Goal: Task Accomplishment & Management: Manage account settings

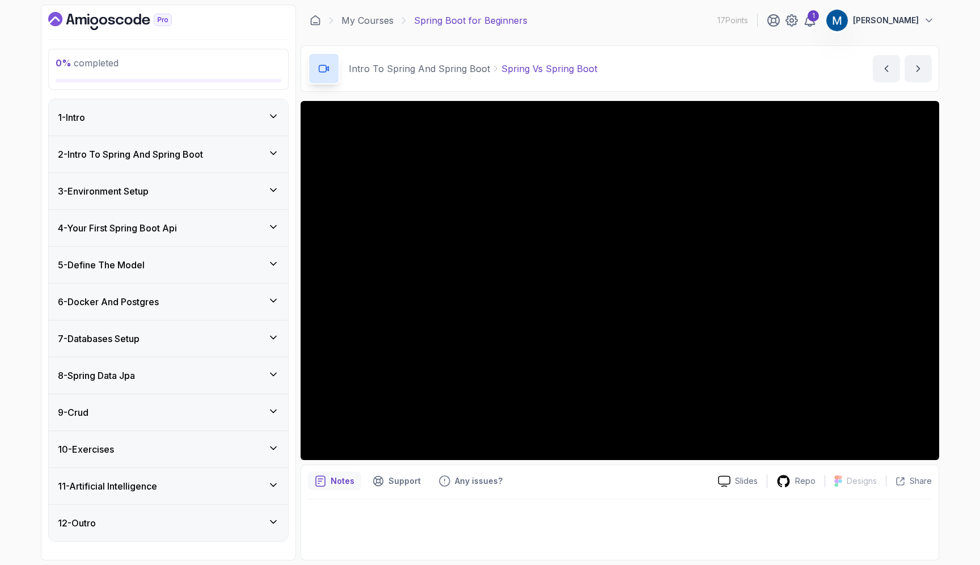
click at [898, 22] on p "[PERSON_NAME]" at bounding box center [886, 20] width 66 height 11
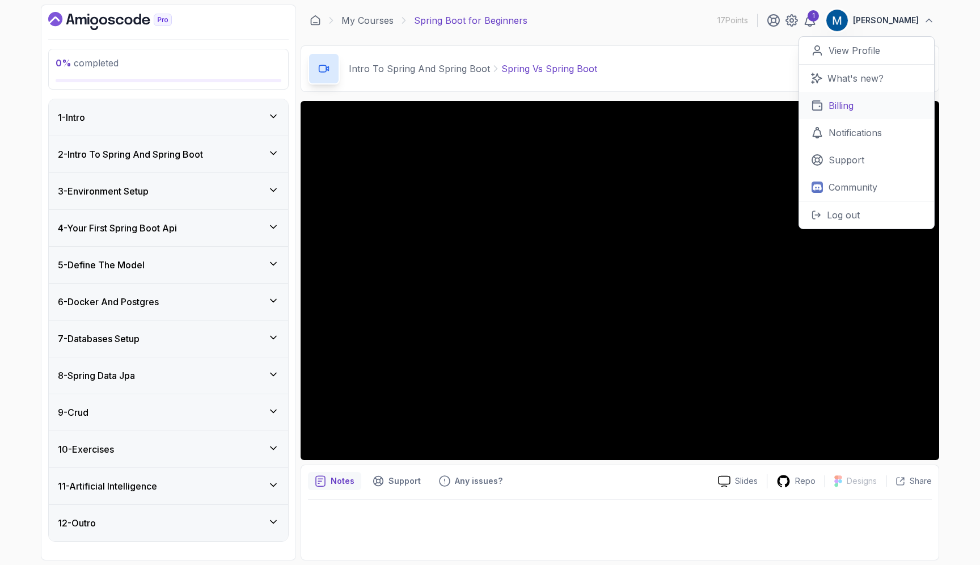
click at [844, 104] on p "Billing" at bounding box center [840, 106] width 25 height 14
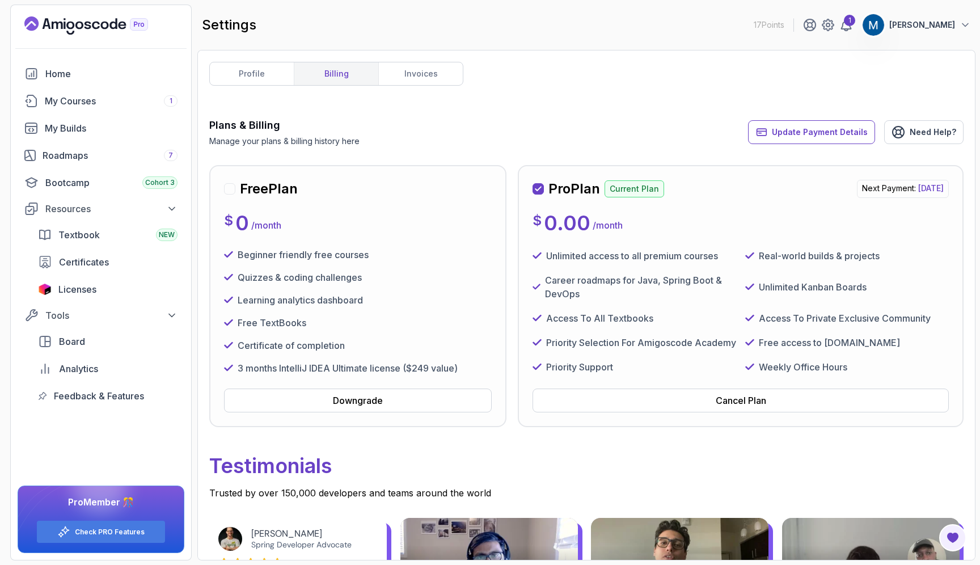
click at [918, 183] on span "[DATE]" at bounding box center [931, 188] width 26 height 10
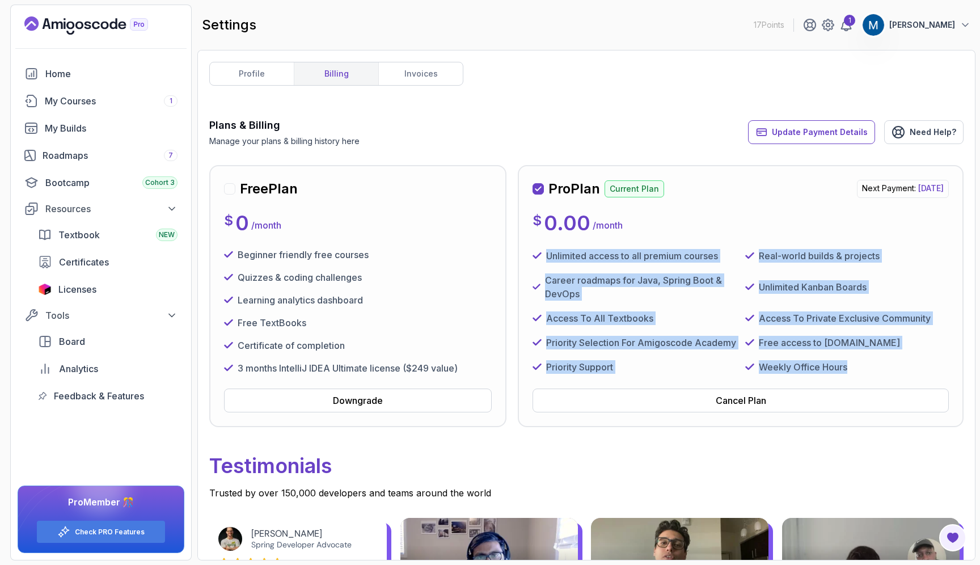
drag, startPoint x: 547, startPoint y: 256, endPoint x: 855, endPoint y: 369, distance: 327.9
click at [855, 369] on div "Unlimited access to all premium courses Real-world builds & projects Career roa…" at bounding box center [740, 311] width 416 height 127
click at [418, 69] on link "invoices" at bounding box center [420, 73] width 84 height 23
